Goal: Transaction & Acquisition: Download file/media

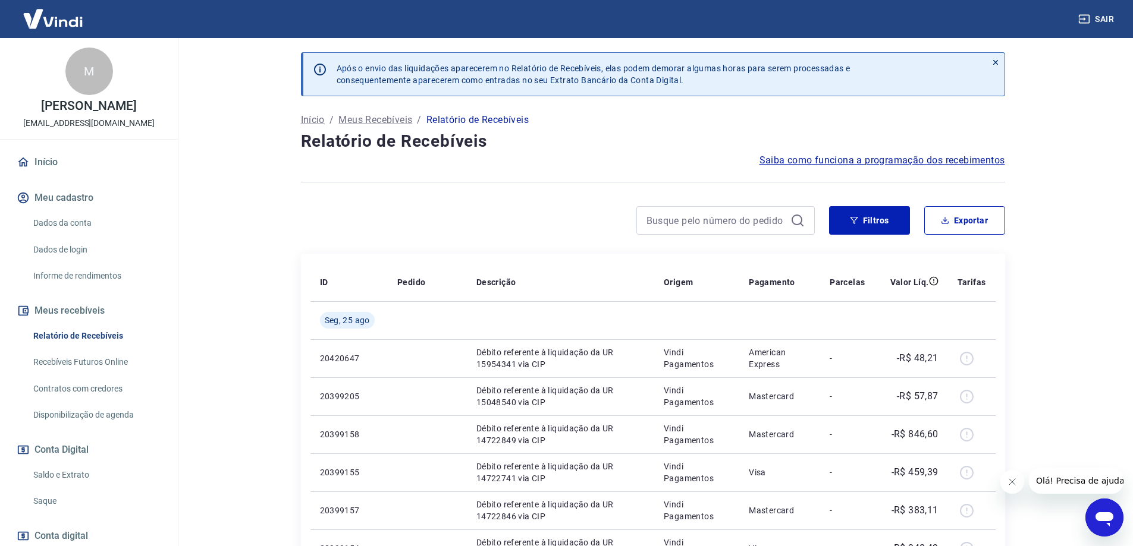
click at [584, 234] on div at bounding box center [558, 220] width 514 height 29
click at [858, 219] on icon "button" at bounding box center [854, 220] width 8 height 8
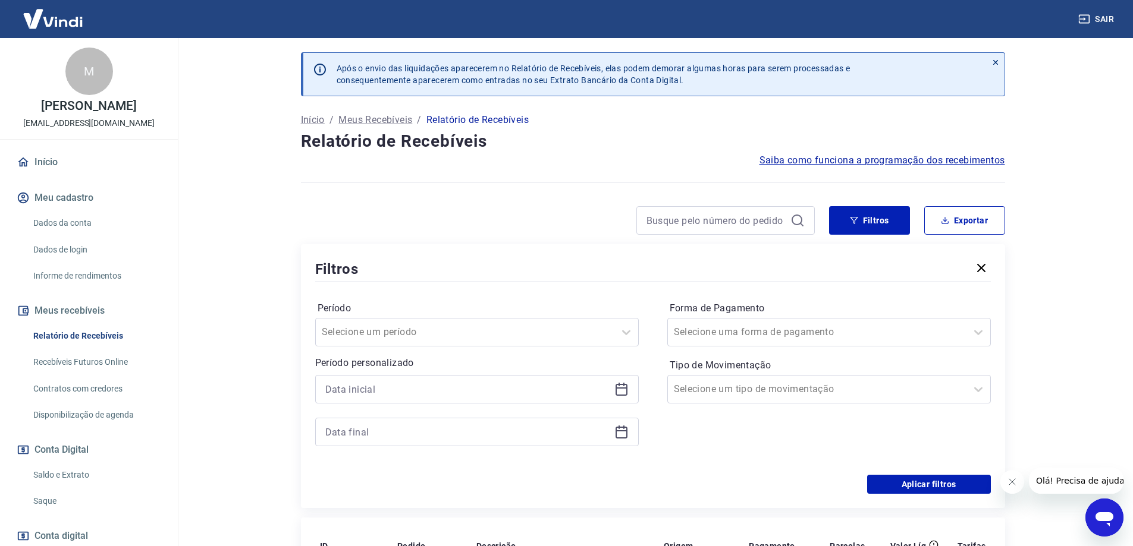
click at [615, 392] on icon at bounding box center [621, 389] width 14 height 14
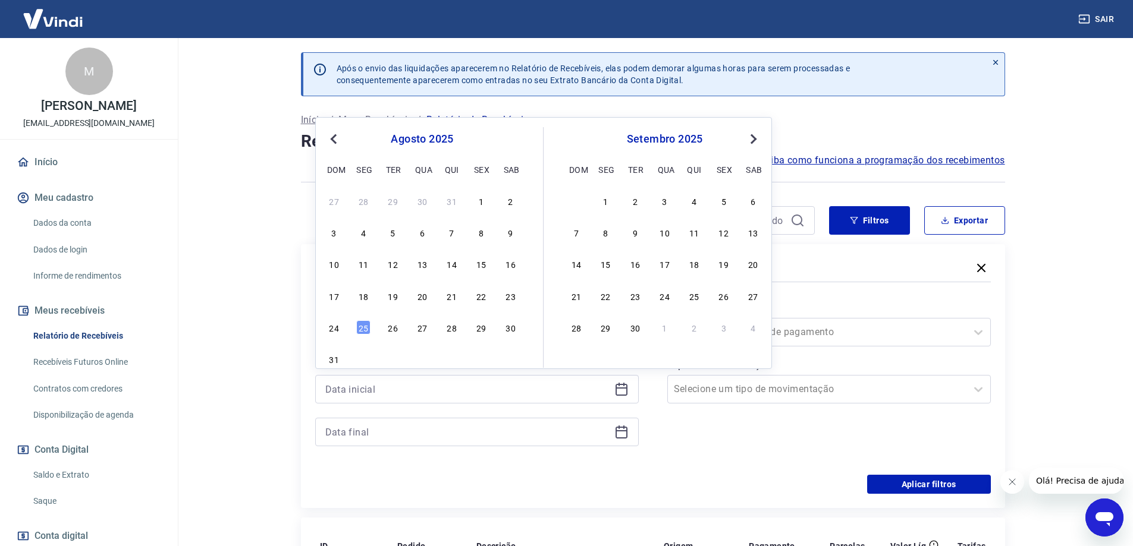
click at [491, 267] on div "10 11 12 13 14 15 16" at bounding box center [422, 264] width 194 height 17
click at [485, 268] on div "15" at bounding box center [481, 264] width 14 height 14
type input "[DATE]"
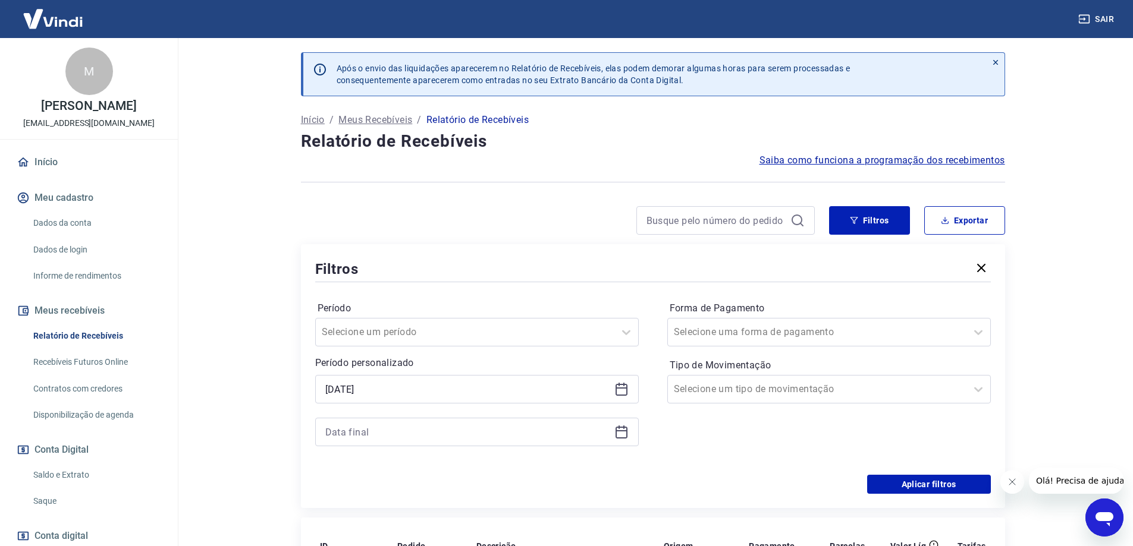
click at [612, 432] on div at bounding box center [476, 432] width 323 height 29
click at [615, 433] on icon at bounding box center [621, 432] width 14 height 14
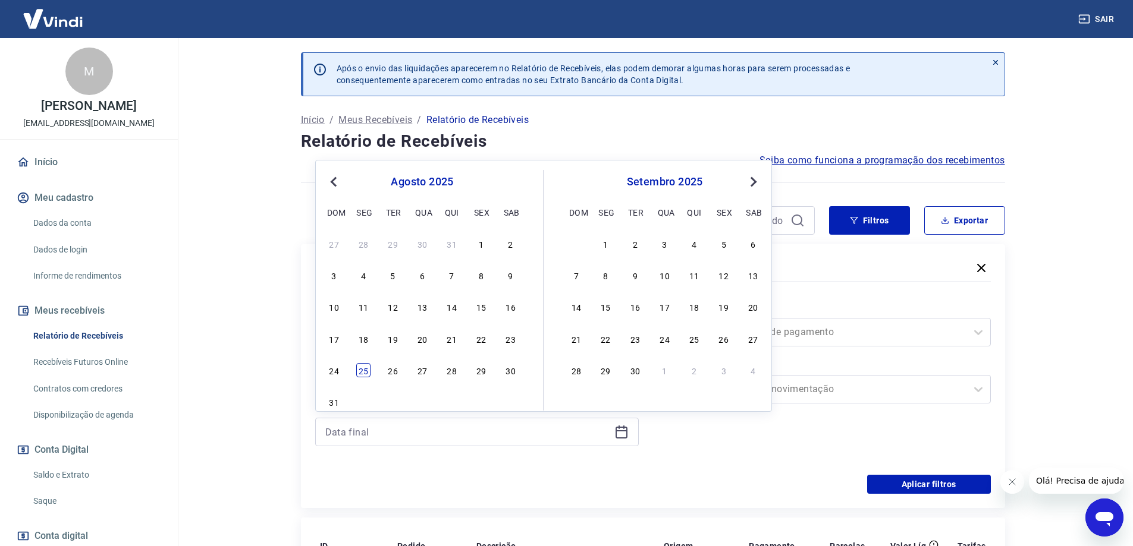
click at [369, 371] on div "25" at bounding box center [363, 370] width 14 height 14
type input "[DATE]"
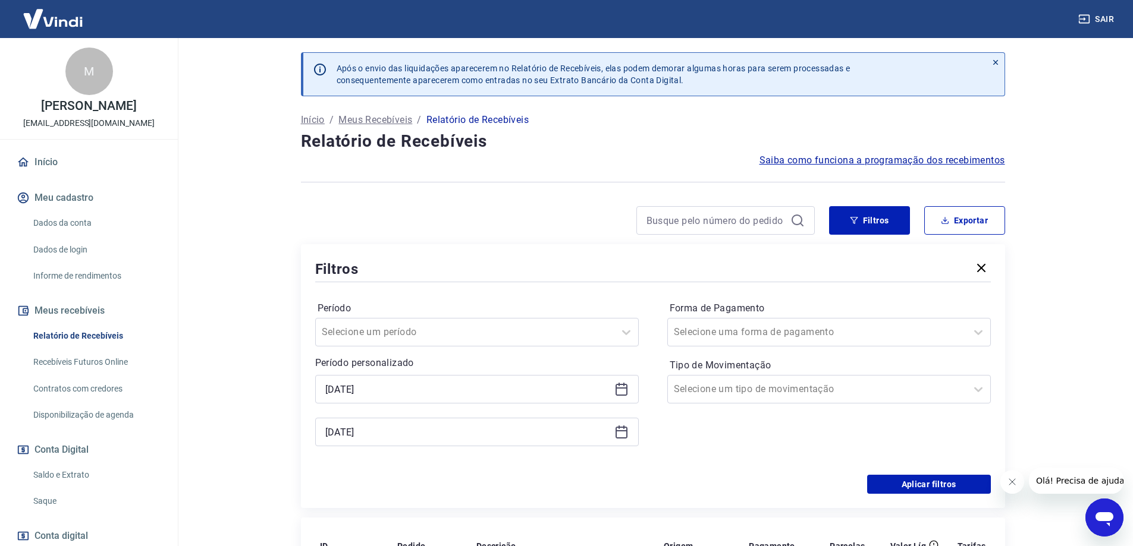
click at [532, 468] on div "Período Selecione um período Período personalizado Selected date: [DATE] [DATE]…" at bounding box center [652, 380] width 675 height 190
drag, startPoint x: 908, startPoint y: 487, endPoint x: 770, endPoint y: 416, distance: 155.0
click at [907, 487] on button "Aplicar filtros" at bounding box center [929, 484] width 124 height 19
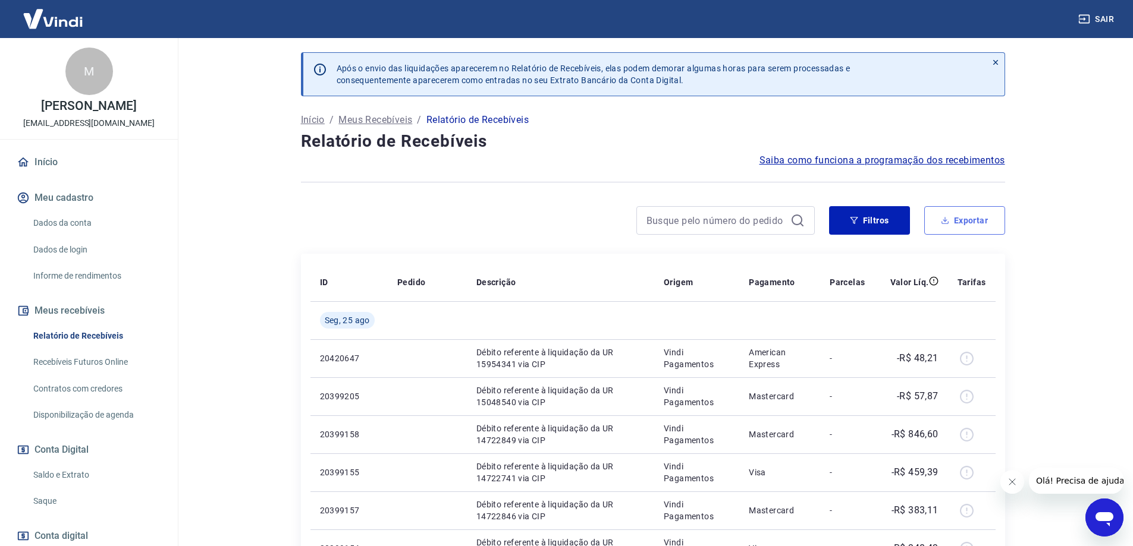
click at [960, 222] on button "Exportar" at bounding box center [964, 220] width 81 height 29
type input "[DATE]"
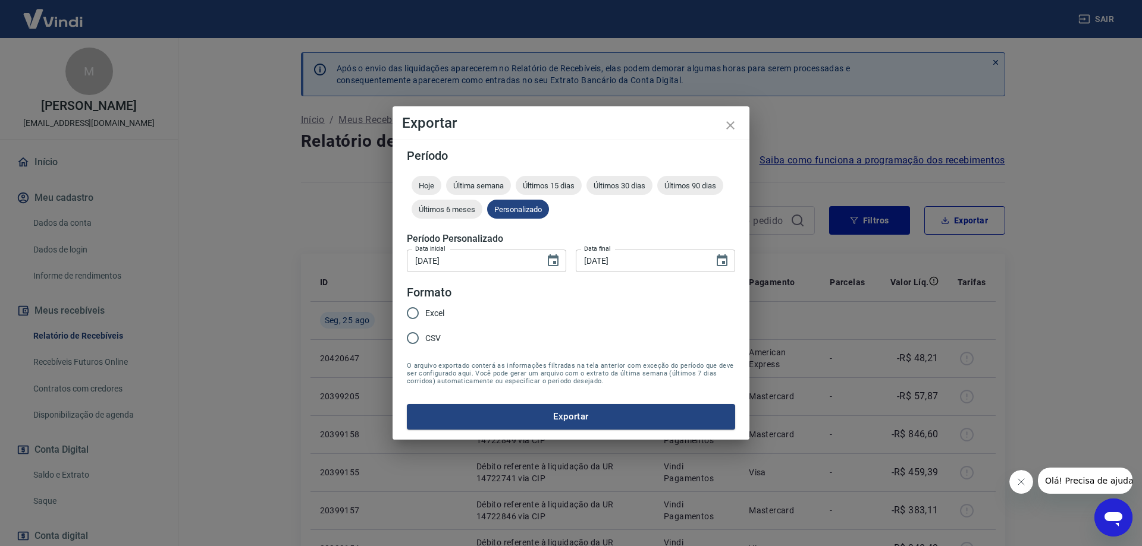
click at [434, 342] on span "CSV" at bounding box center [432, 338] width 15 height 12
click at [425, 342] on input "CSV" at bounding box center [412, 338] width 25 height 25
radio input "true"
click at [604, 426] on button "Exportar" at bounding box center [571, 416] width 328 height 25
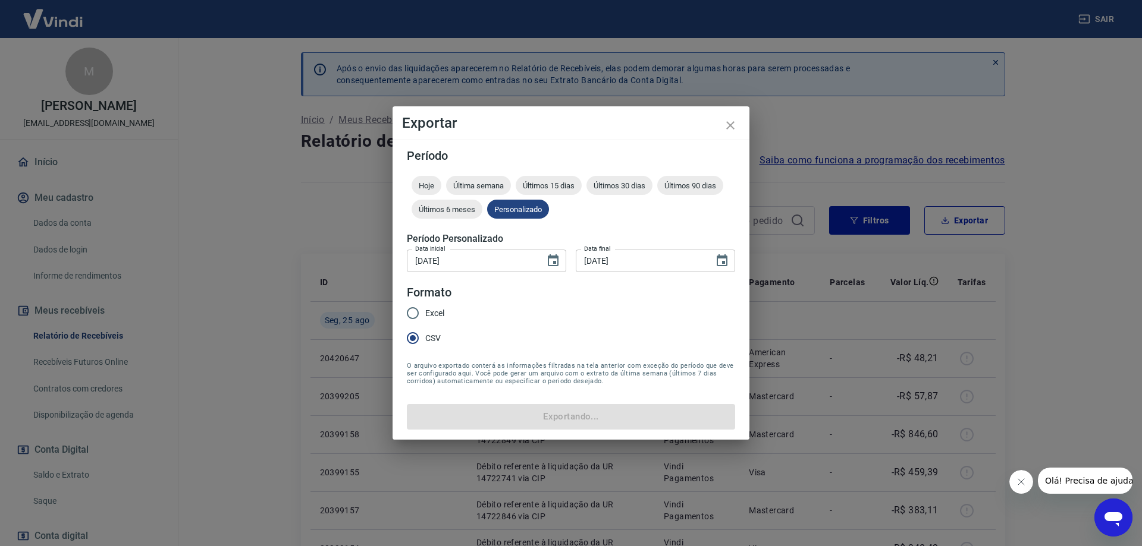
click at [617, 419] on form "Período Hoje Última semana Últimos 15 dias Últimos 30 dias Últimos 90 dias Últi…" at bounding box center [571, 289] width 328 height 279
